Goal: Transaction & Acquisition: Purchase product/service

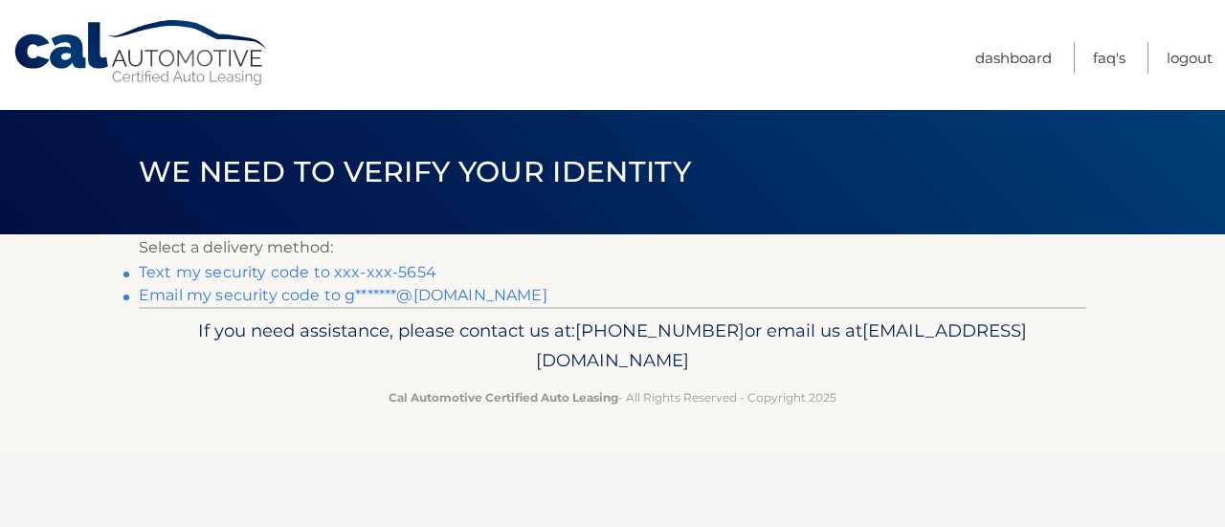
click at [351, 271] on link "Text my security code to xxx-xxx-5654" at bounding box center [288, 272] width 298 height 18
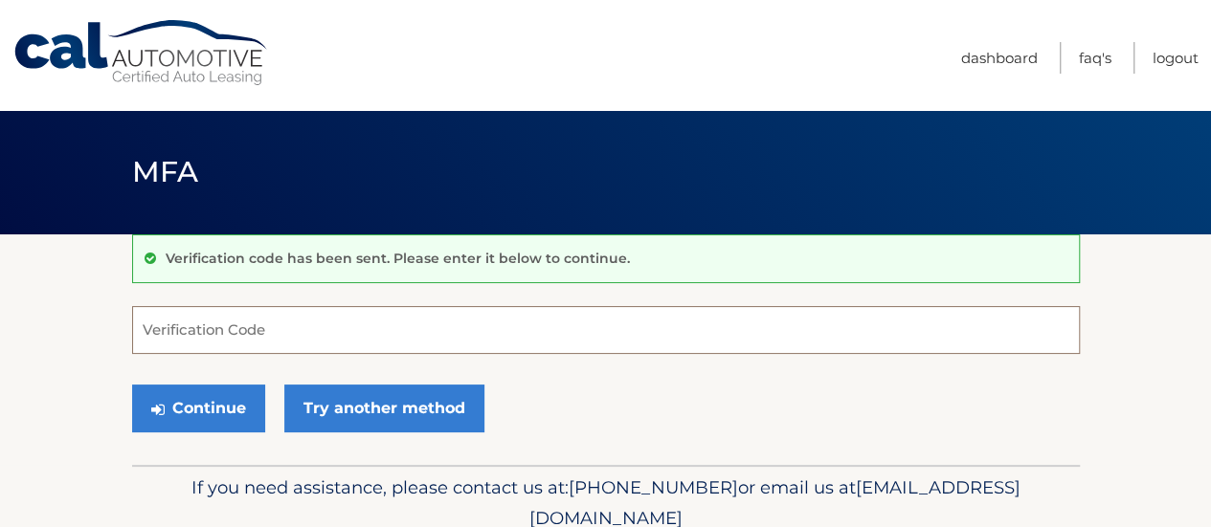
click at [301, 340] on input "Verification Code" at bounding box center [606, 330] width 948 height 48
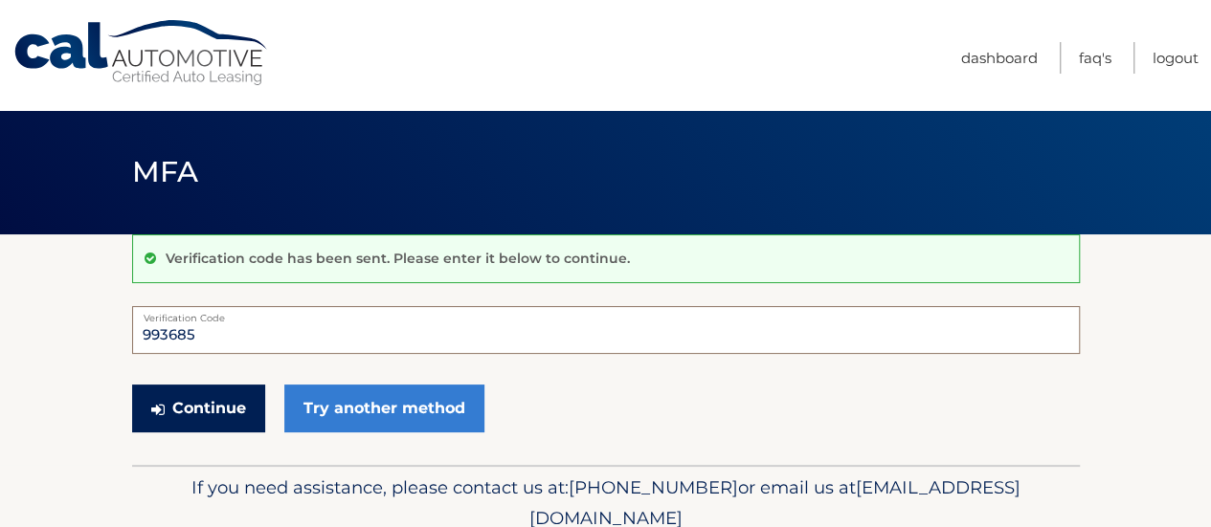
type input "993685"
click at [218, 409] on button "Continue" at bounding box center [198, 409] width 133 height 48
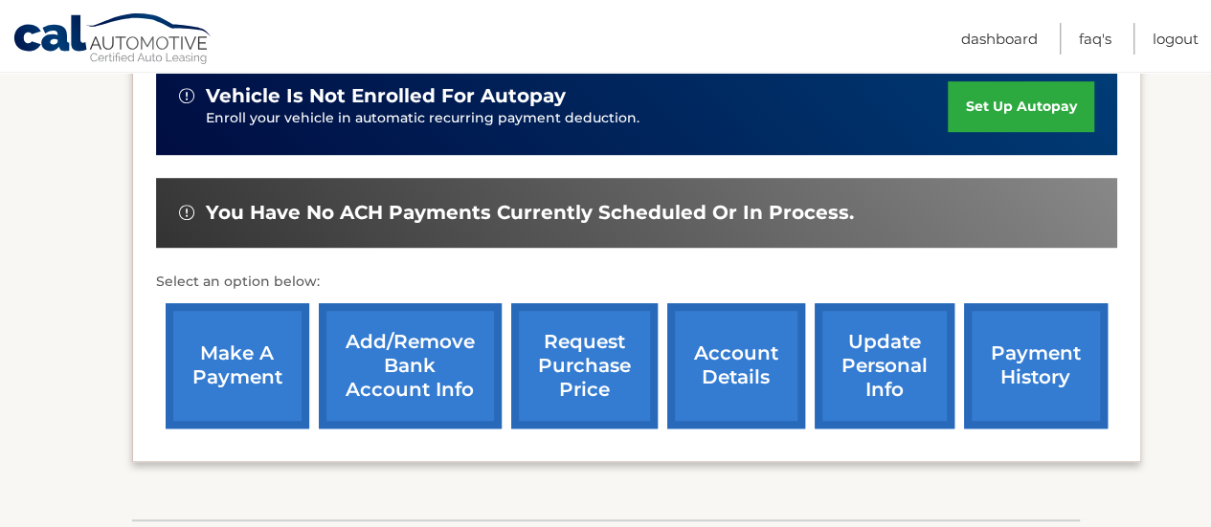
scroll to position [569, 0]
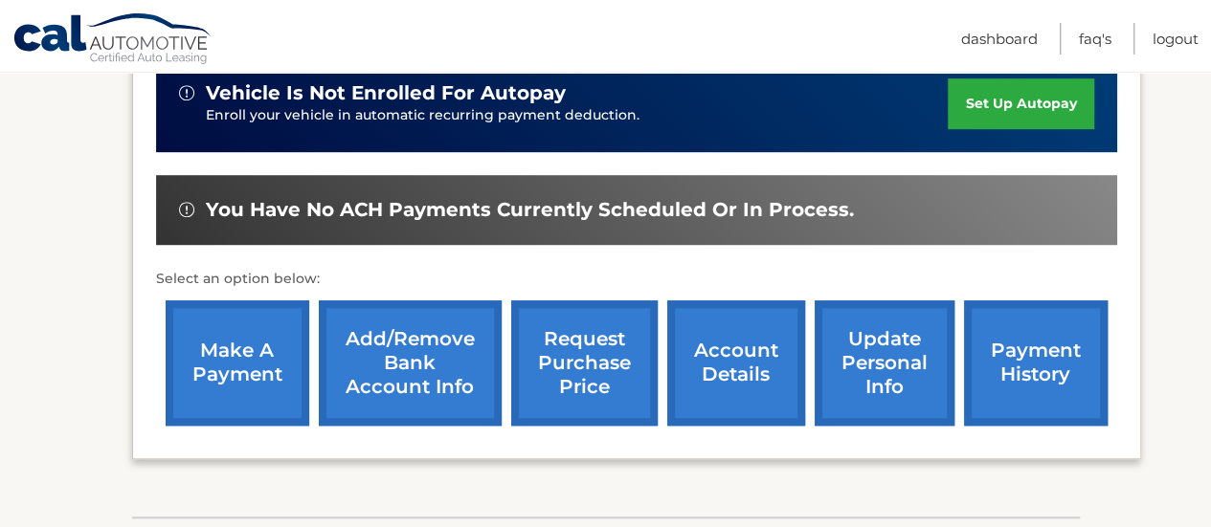
click at [423, 361] on link "Add/Remove bank account info" at bounding box center [410, 363] width 183 height 125
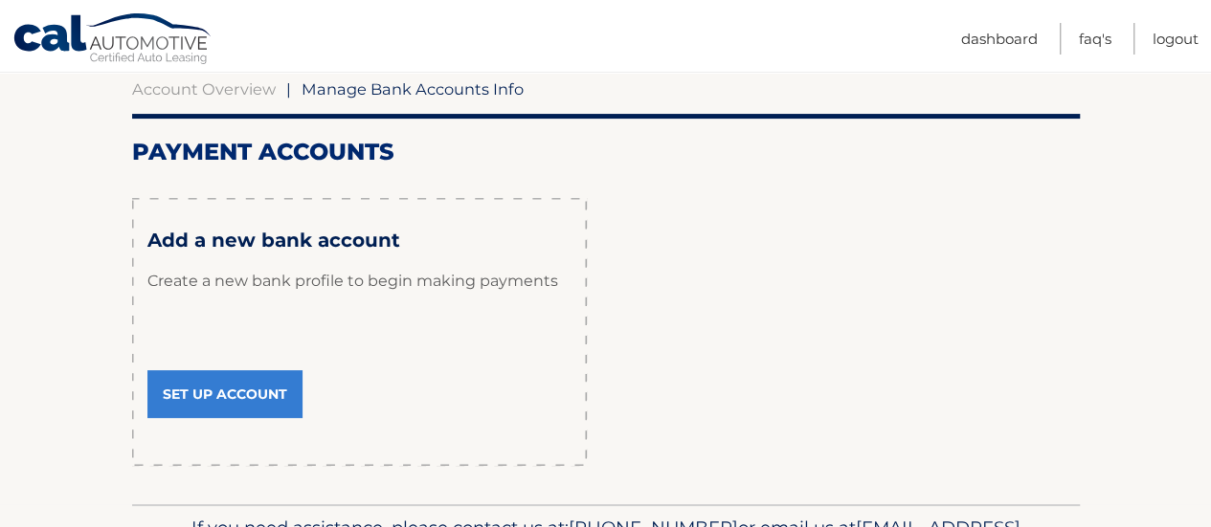
scroll to position [190, 0]
click at [262, 388] on link "Set Up Account" at bounding box center [224, 394] width 155 height 48
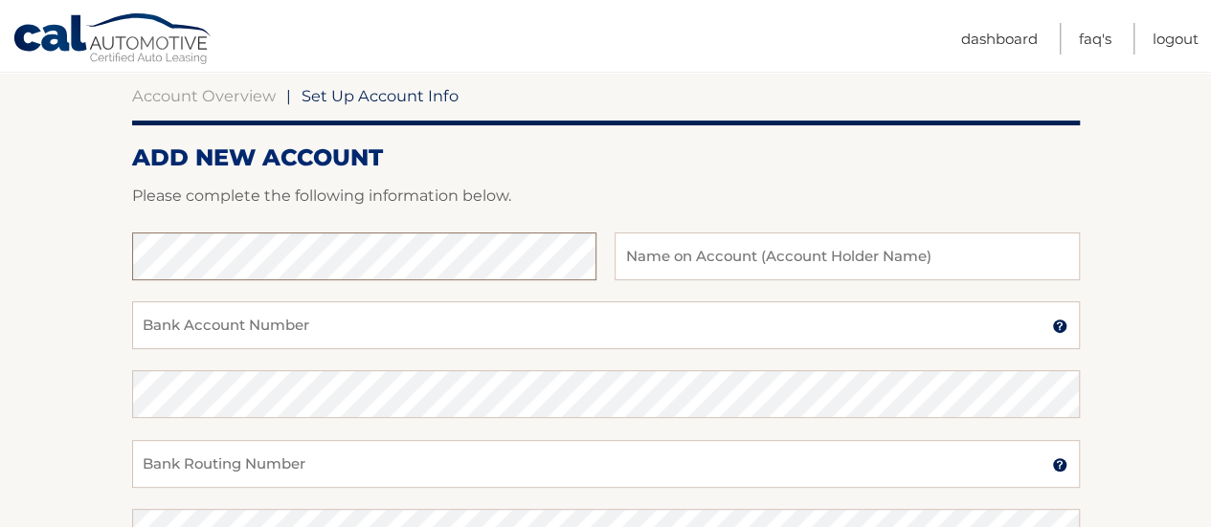
scroll to position [184, 0]
click at [653, 261] on input "text" at bounding box center [846, 256] width 464 height 48
type input "[PERSON_NAME]"
click at [195, 315] on input "Bank Account Number" at bounding box center [606, 325] width 948 height 48
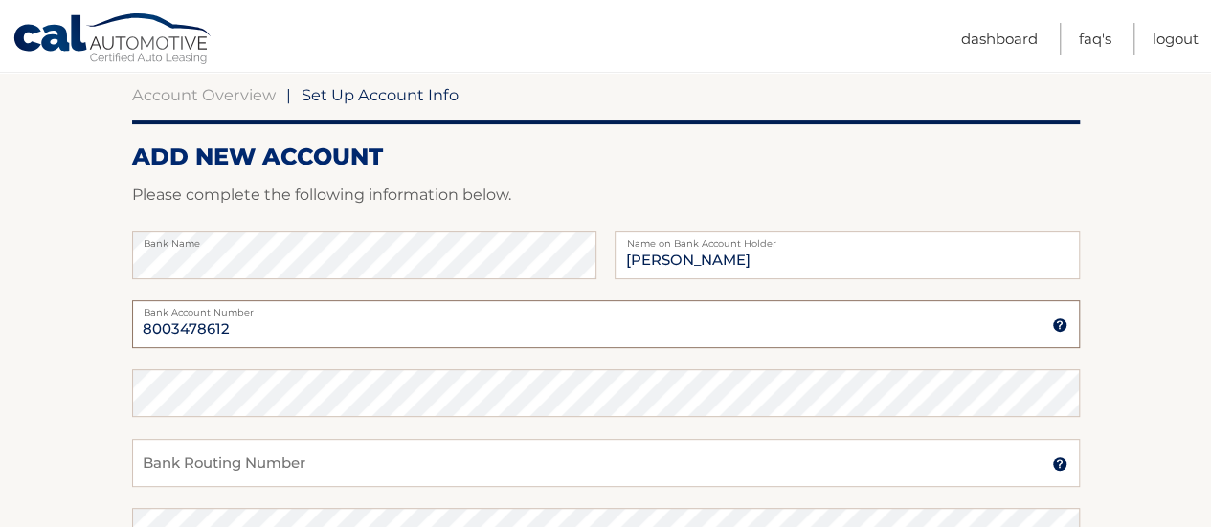
drag, startPoint x: 243, startPoint y: 326, endPoint x: 111, endPoint y: 326, distance: 132.1
click at [111, 326] on section "Account Overview | Set Up Account Info ADD NEW ACCOUNT Please complete the foll…" at bounding box center [605, 416] width 1211 height 730
type input "8003478612"
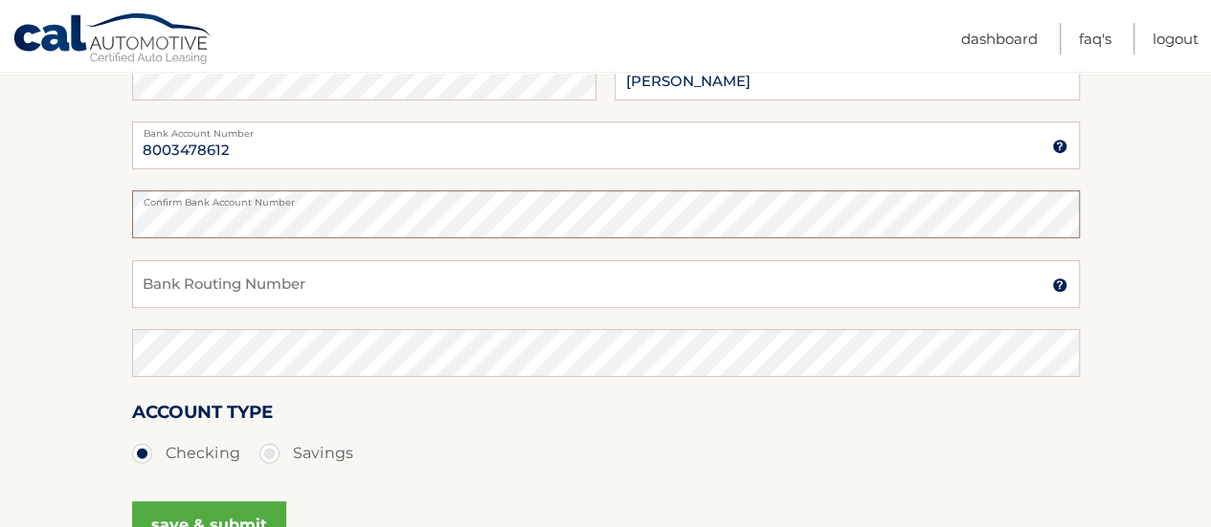
scroll to position [364, 0]
click at [225, 288] on input "Bank Routing Number" at bounding box center [606, 283] width 948 height 48
drag, startPoint x: 237, startPoint y: 284, endPoint x: 126, endPoint y: 280, distance: 111.1
click at [126, 280] on section "Account Overview | Set Up Account Info ADD NEW ACCOUNT Please complete the foll…" at bounding box center [605, 236] width 1211 height 730
type input "221271935"
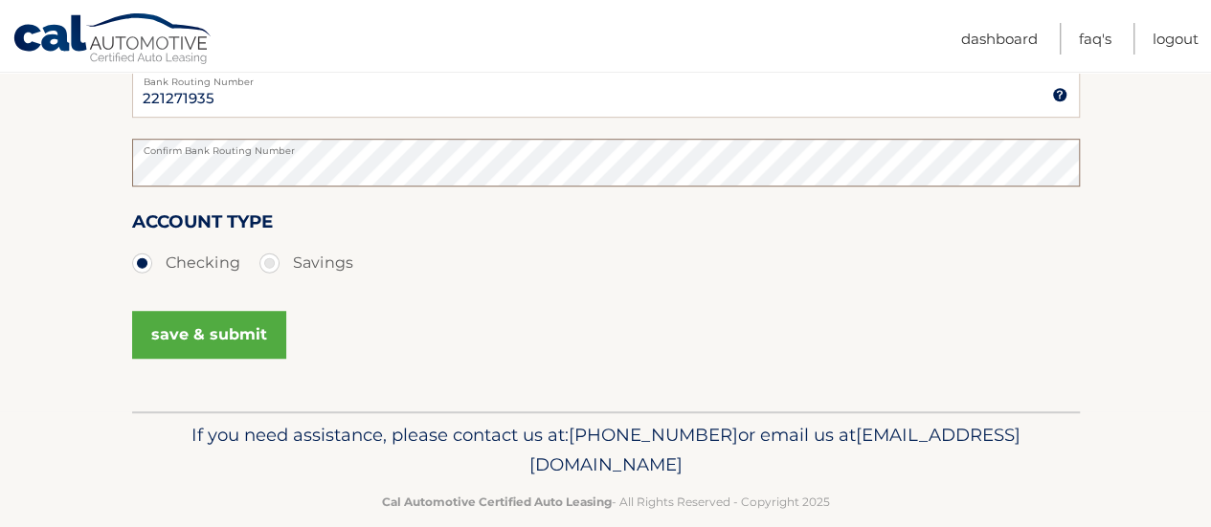
scroll to position [555, 0]
click at [205, 332] on button "save & submit" at bounding box center [209, 333] width 154 height 48
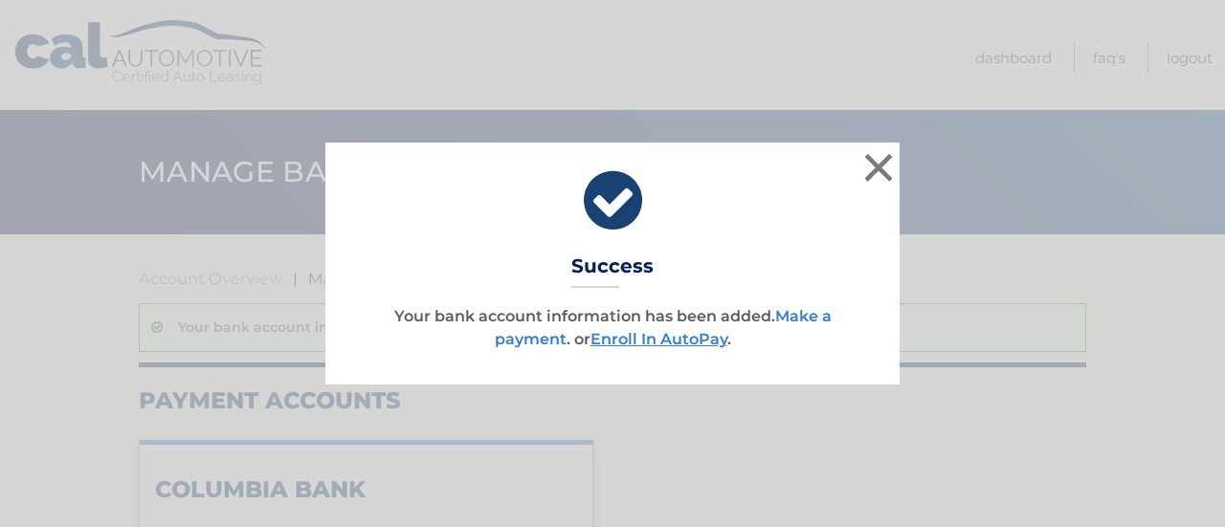
click at [800, 315] on link "Make a payment" at bounding box center [663, 327] width 337 height 41
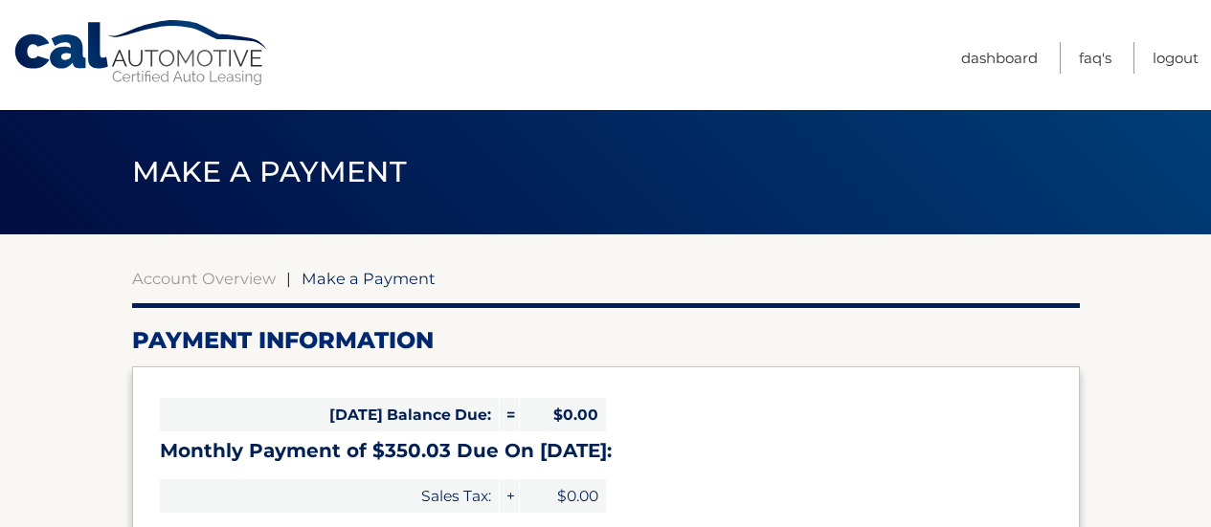
select select "MzM3ZjlkMjItZmY5NC00ODc0LTgxNzQtYmNjZWQxMDFkYzI2"
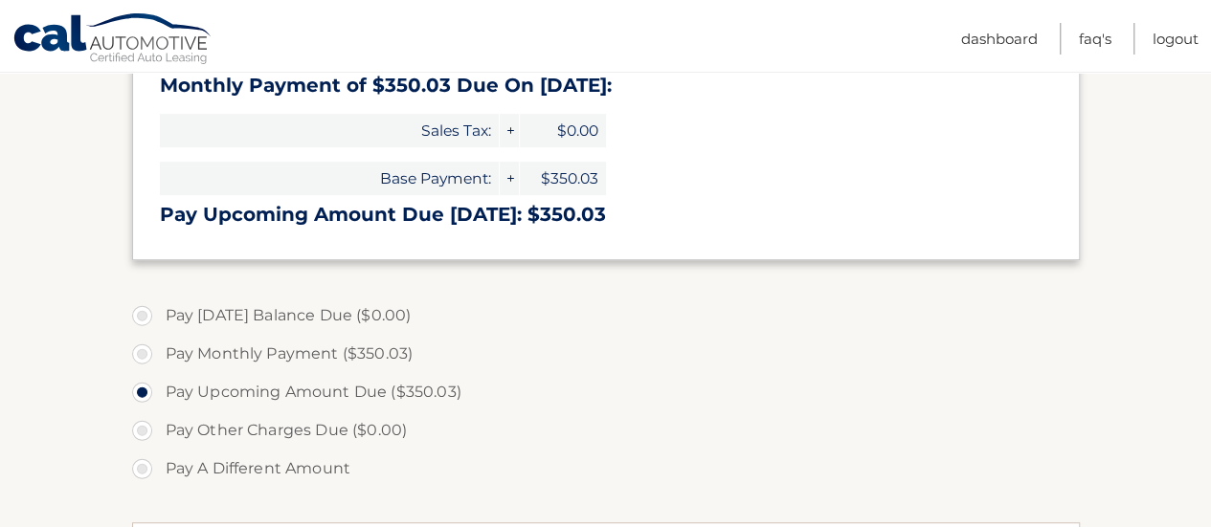
scroll to position [367, 0]
click at [138, 347] on label "Pay Monthly Payment ($350.03)" at bounding box center [606, 353] width 948 height 38
click at [140, 347] on input "Pay Monthly Payment ($350.03)" at bounding box center [149, 349] width 19 height 31
radio input "true"
click at [135, 386] on label "Pay Upcoming Amount Due ($350.03)" at bounding box center [606, 391] width 948 height 38
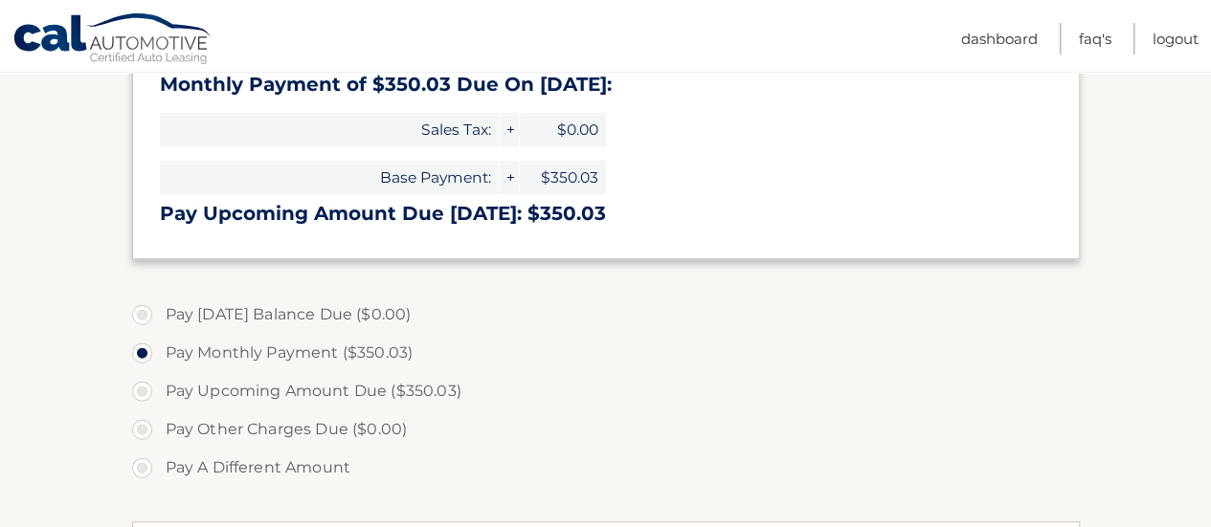
click at [140, 386] on input "Pay Upcoming Amount Due ($350.03)" at bounding box center [149, 387] width 19 height 31
radio input "true"
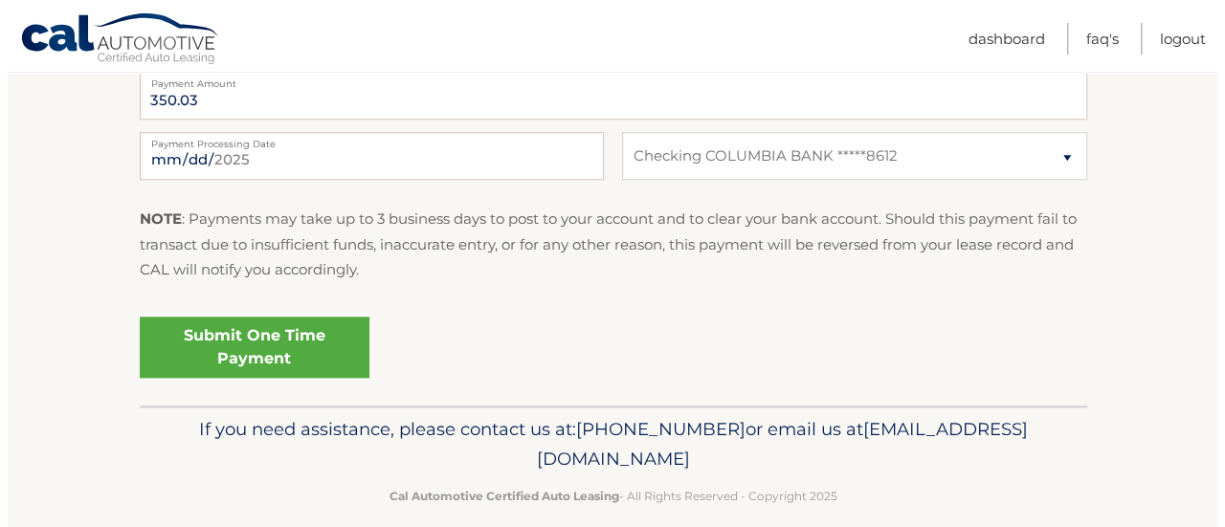
scroll to position [838, 0]
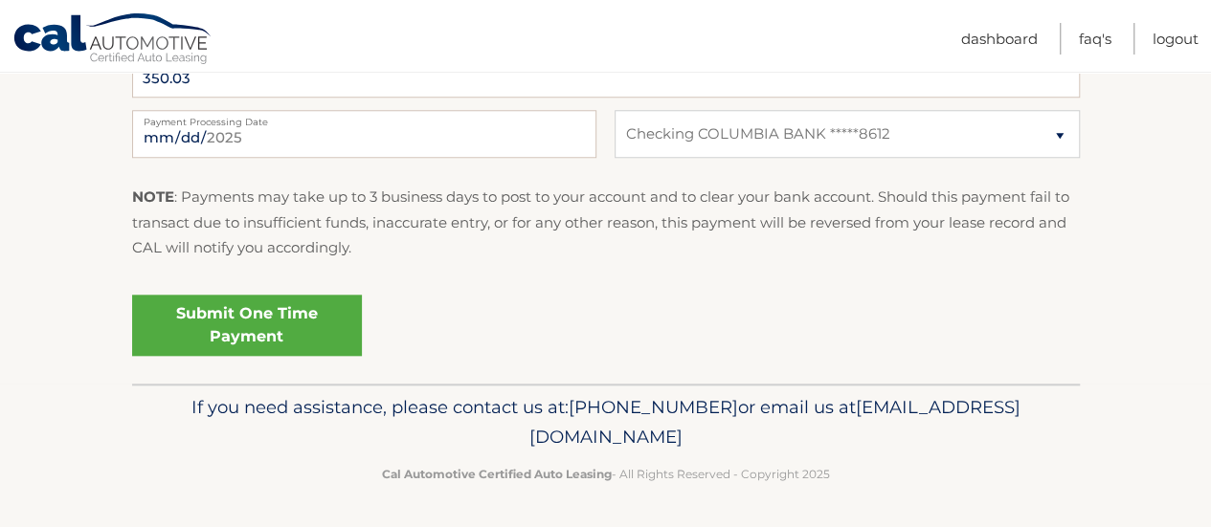
click at [265, 327] on link "Submit One Time Payment" at bounding box center [247, 325] width 230 height 61
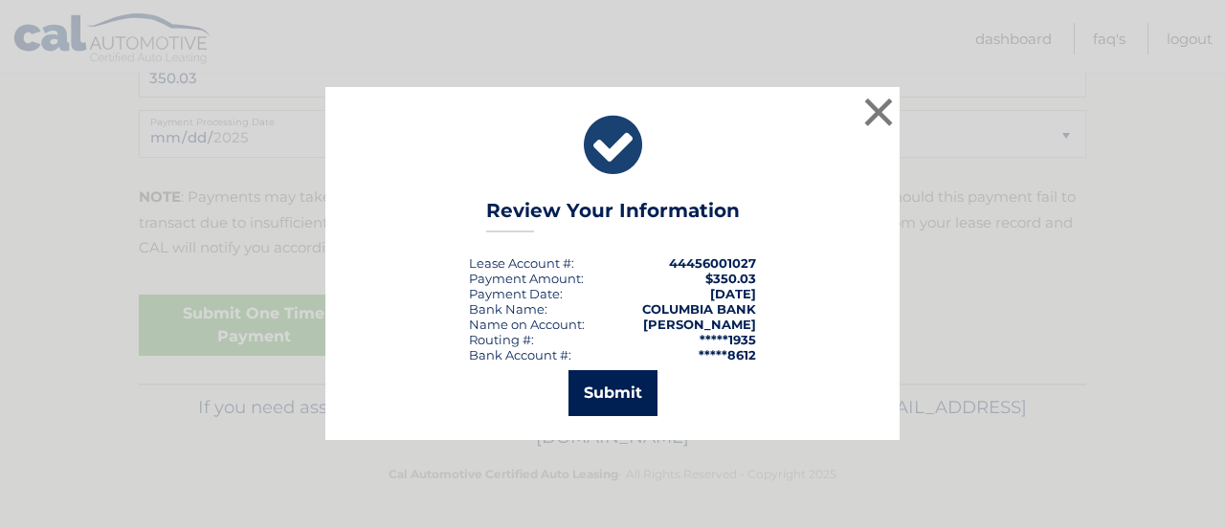
click at [616, 390] on button "Submit" at bounding box center [613, 393] width 89 height 46
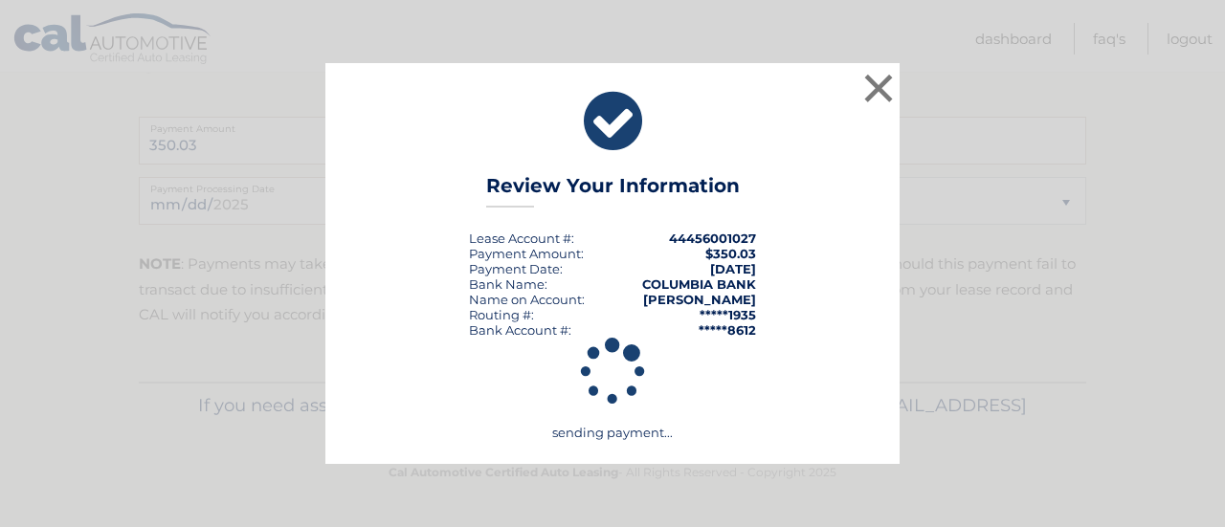
scroll to position [770, 0]
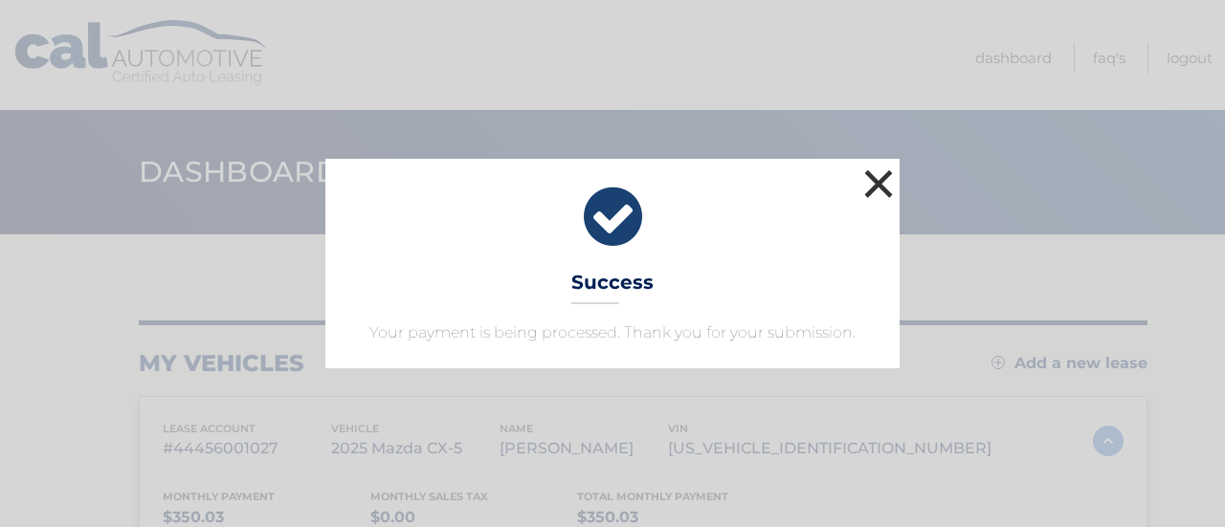
click at [874, 187] on button "×" at bounding box center [879, 184] width 38 height 38
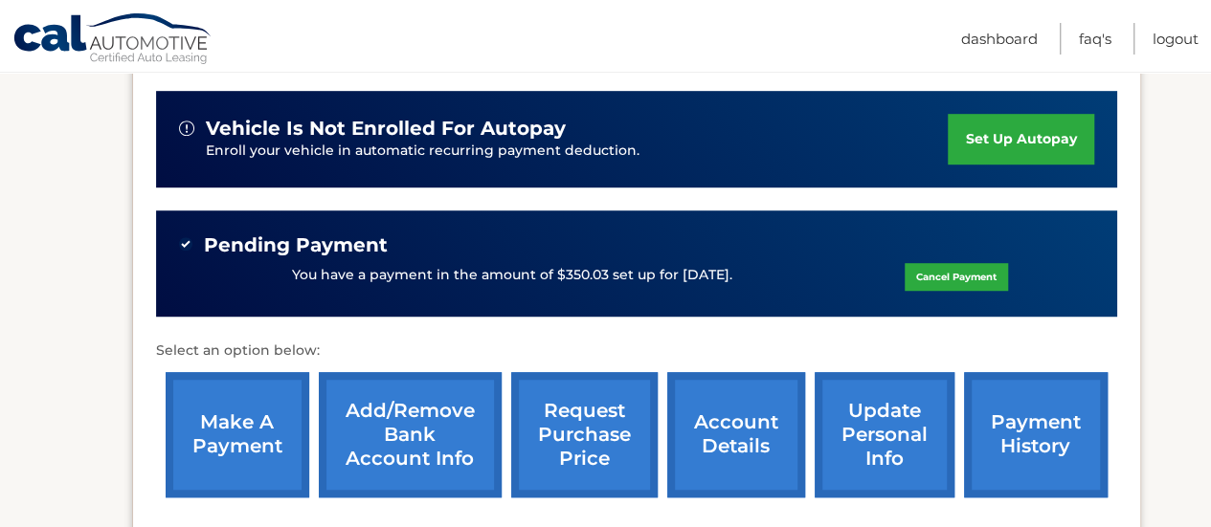
scroll to position [536, 0]
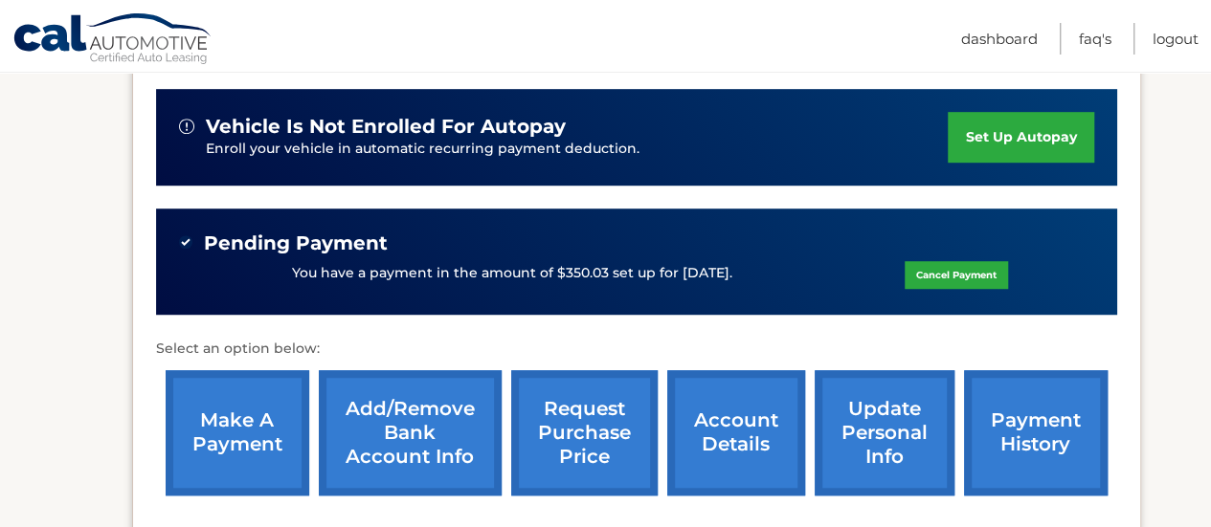
click at [538, 263] on p "You have a payment in the amount of $350.03 set up for [DATE]." at bounding box center [512, 273] width 440 height 21
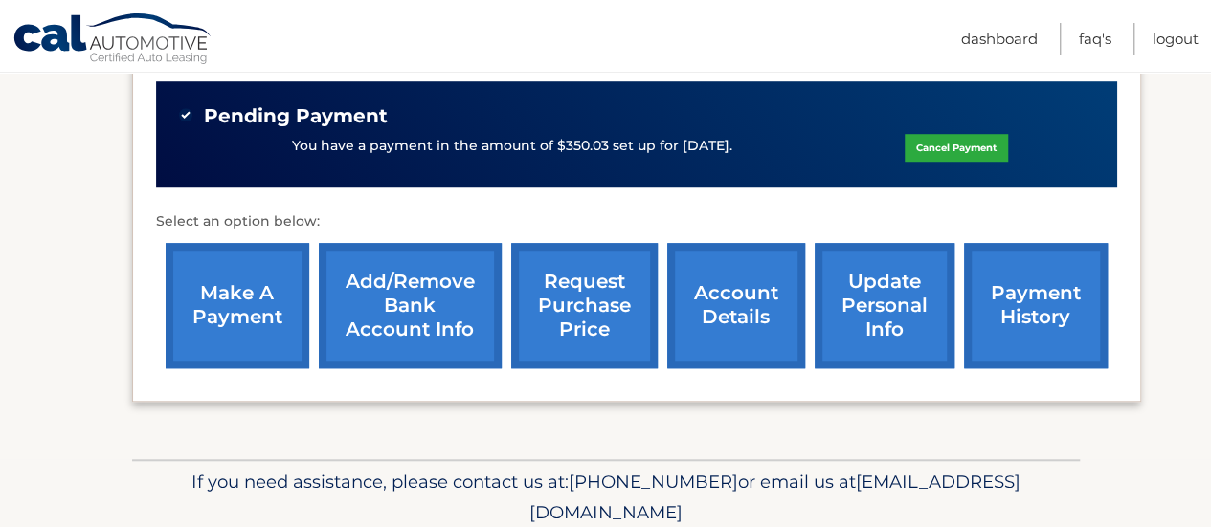
scroll to position [737, 0]
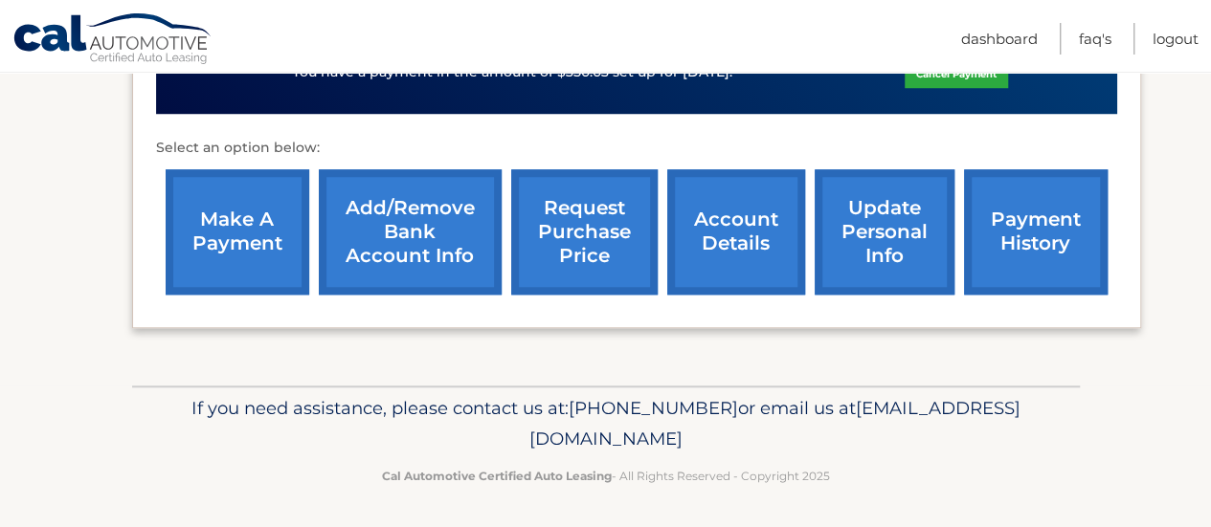
click at [1007, 225] on link "payment history" at bounding box center [1036, 231] width 144 height 125
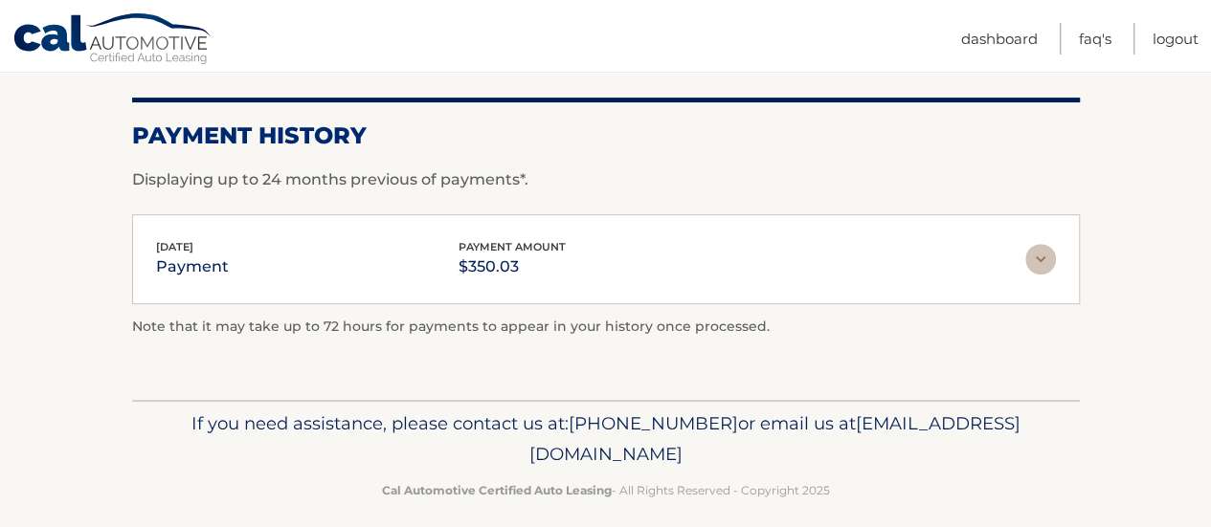
scroll to position [269, 0]
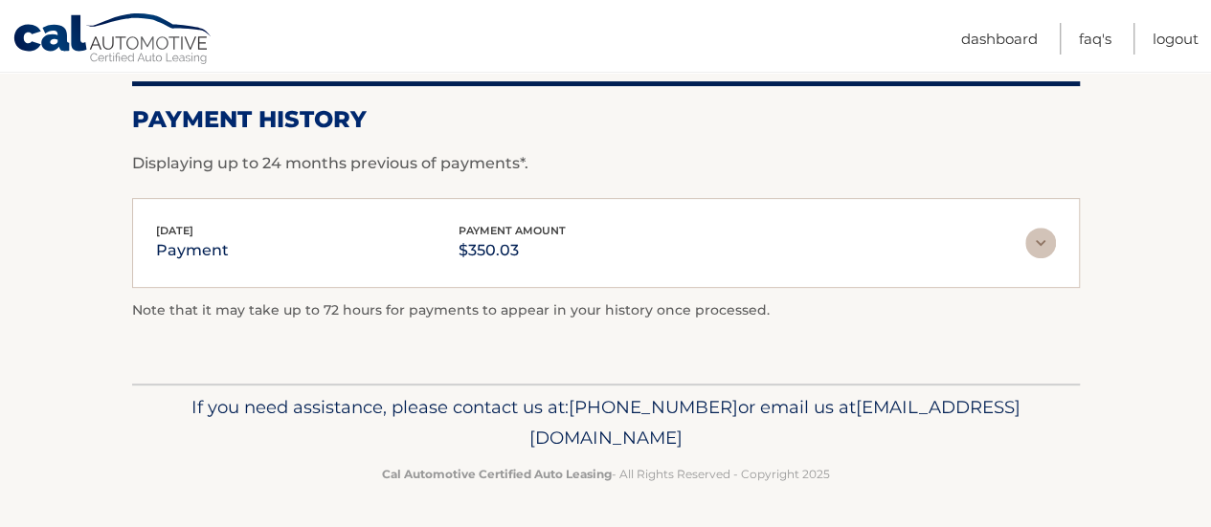
click at [1037, 237] on img at bounding box center [1040, 243] width 31 height 31
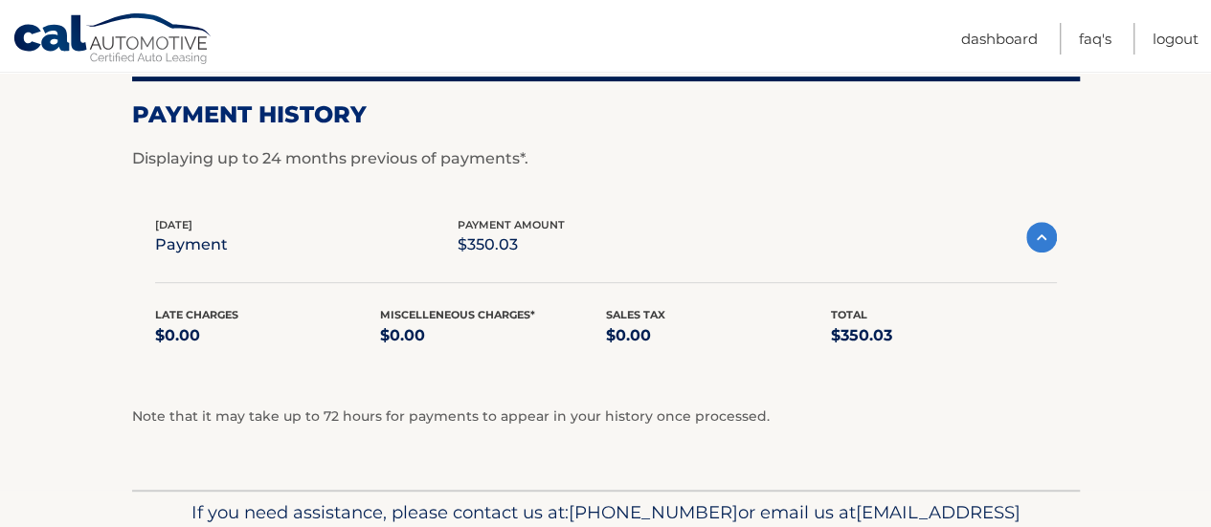
scroll to position [274, 0]
click at [1037, 237] on img at bounding box center [1041, 237] width 31 height 31
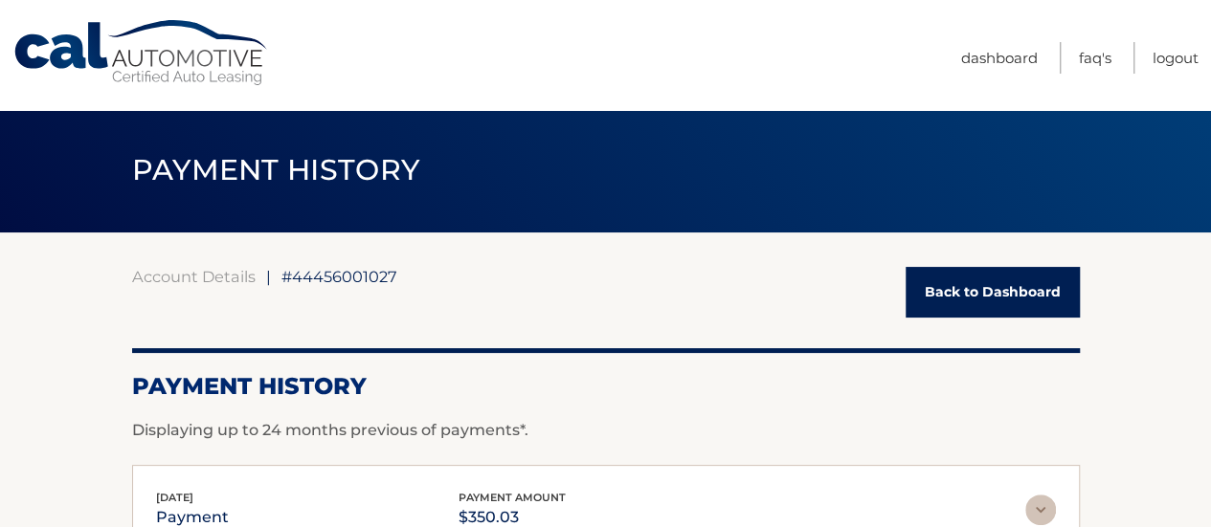
scroll to position [0, 0]
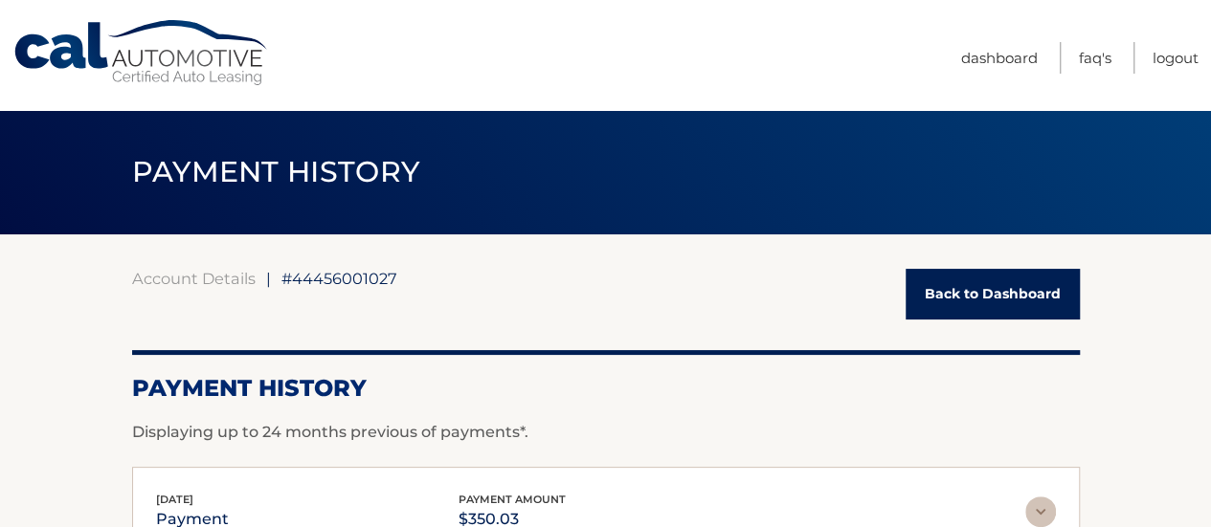
click at [990, 294] on link "Back to Dashboard" at bounding box center [992, 294] width 174 height 51
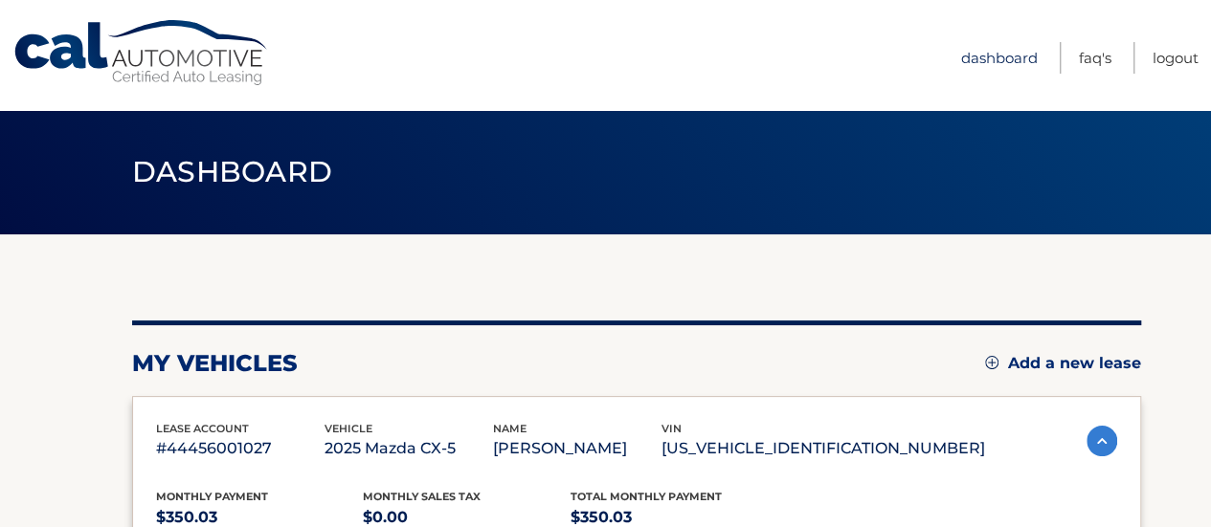
click at [1007, 60] on link "Dashboard" at bounding box center [999, 58] width 77 height 32
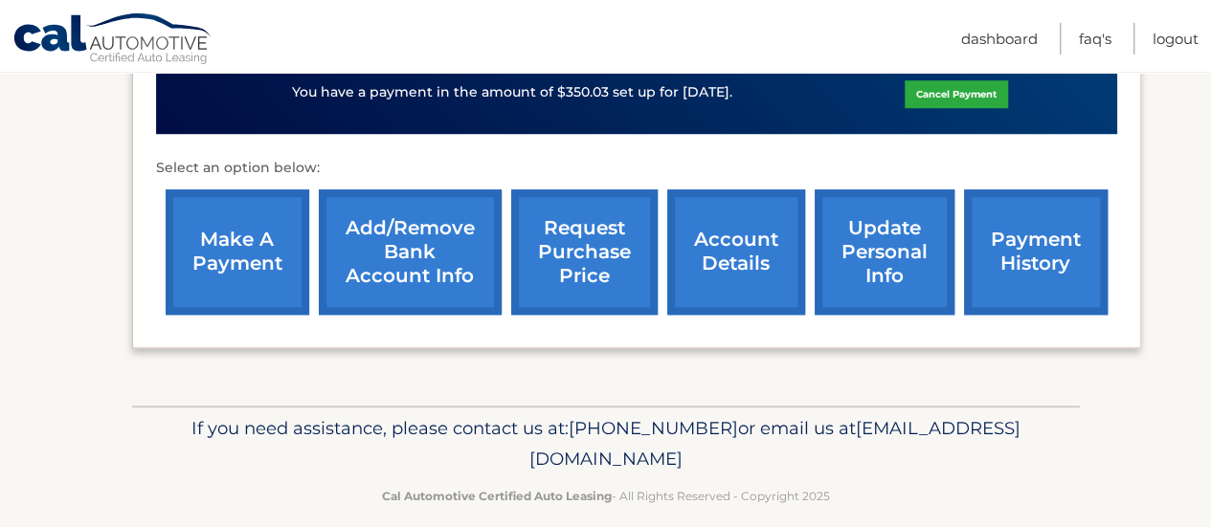
scroll to position [718, 0]
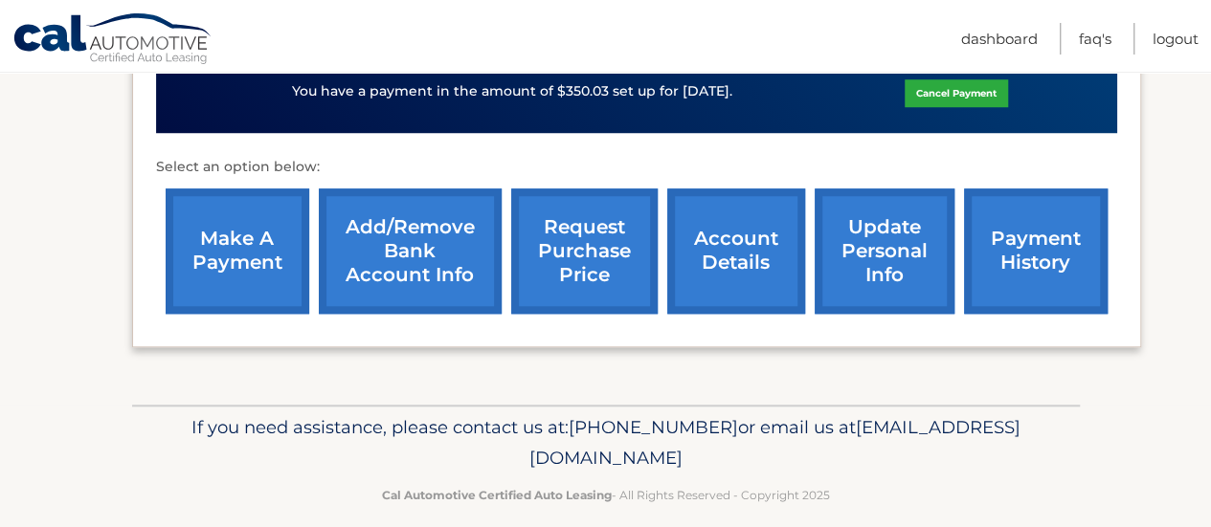
click at [748, 234] on link "account details" at bounding box center [736, 251] width 138 height 125
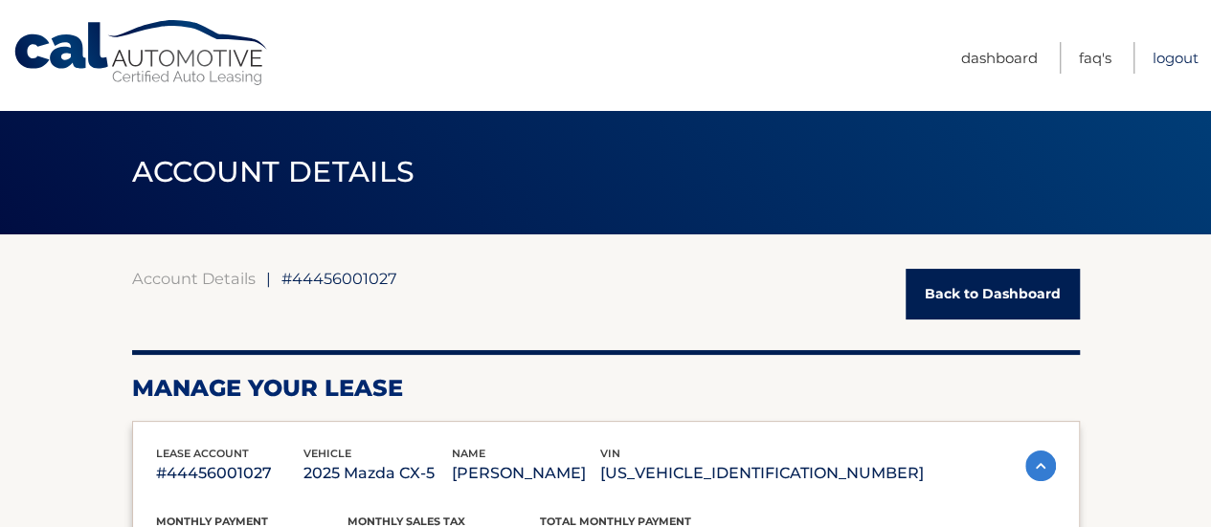
click at [1185, 56] on link "Logout" at bounding box center [1175, 58] width 46 height 32
